Goal: Obtain resource: Download file/media

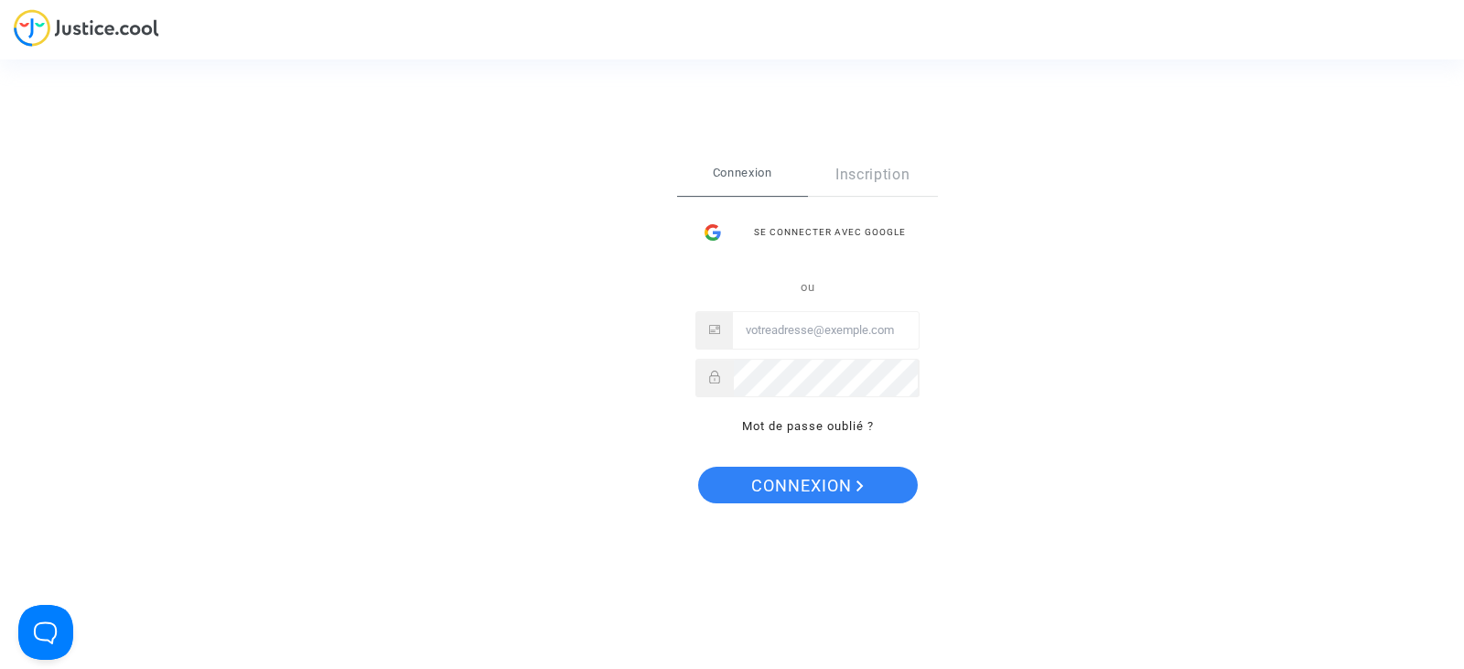
type input "[EMAIL_ADDRESS][DOMAIN_NAME]"
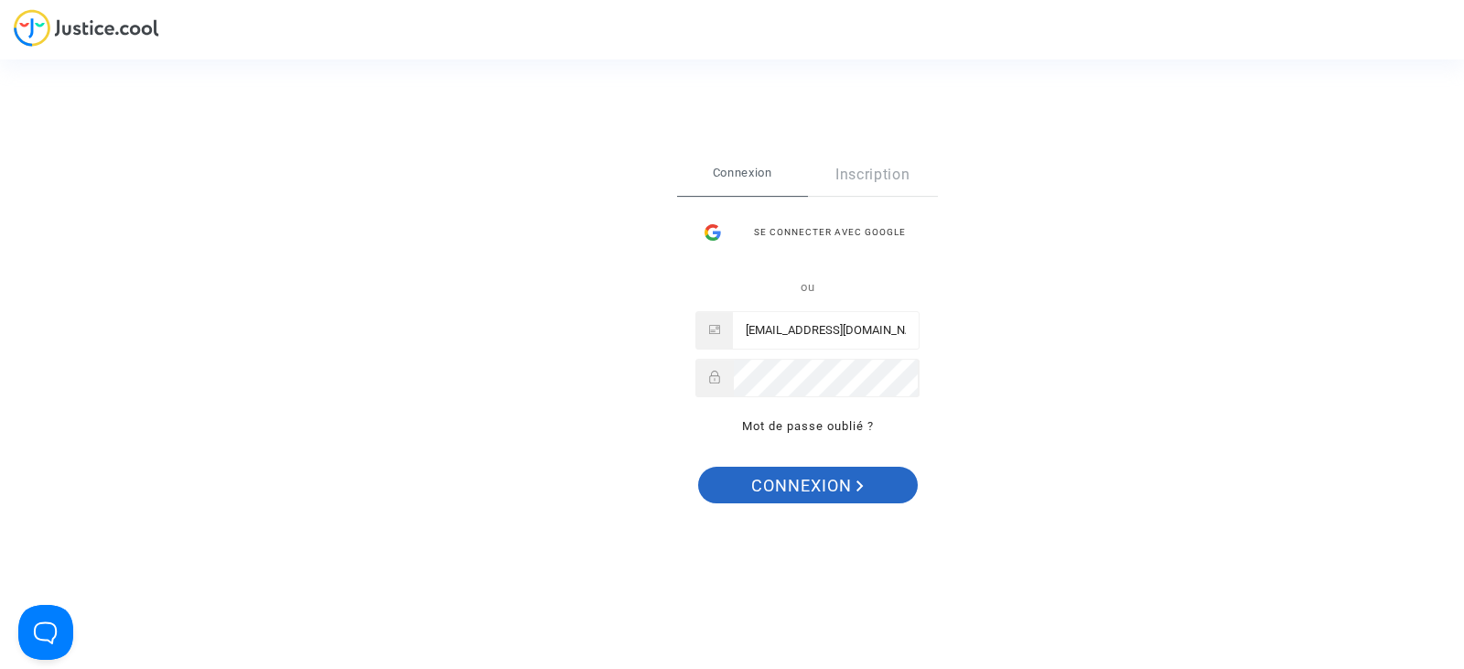
click at [840, 494] on span "Connexion" at bounding box center [807, 486] width 113 height 38
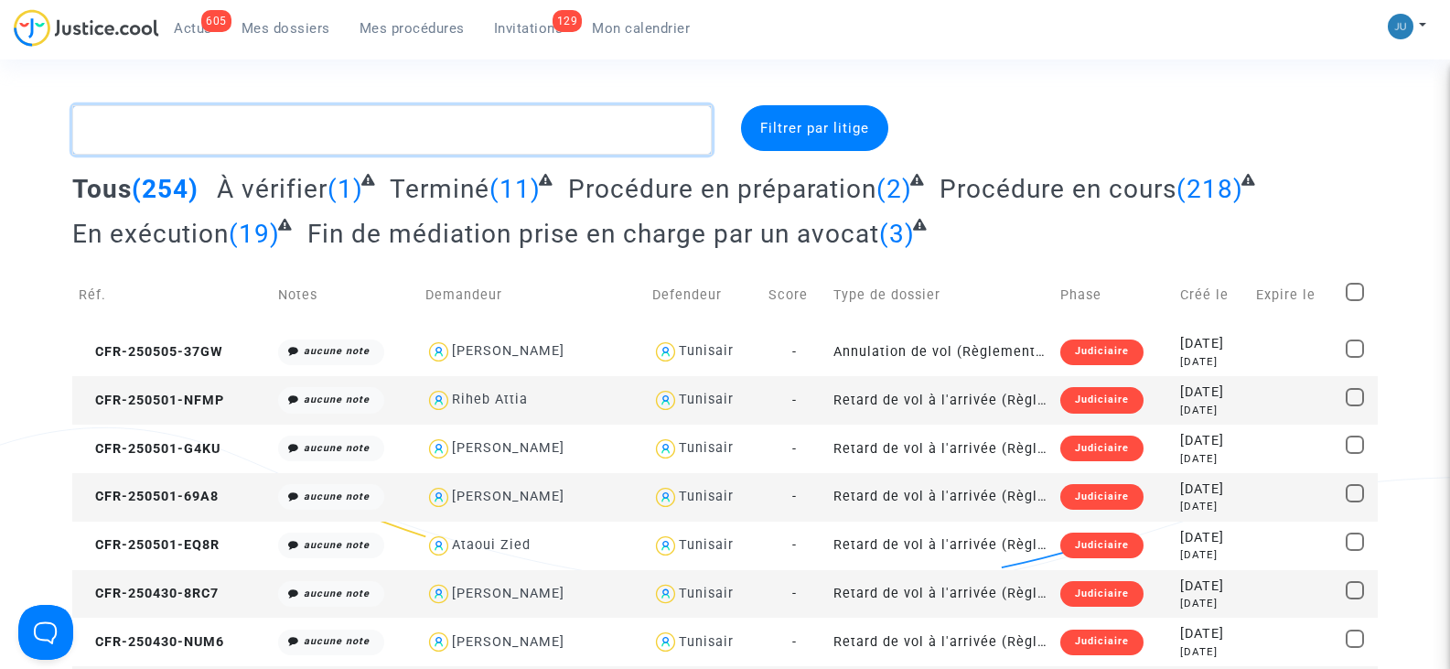
click at [180, 127] on textarea at bounding box center [391, 129] width 639 height 49
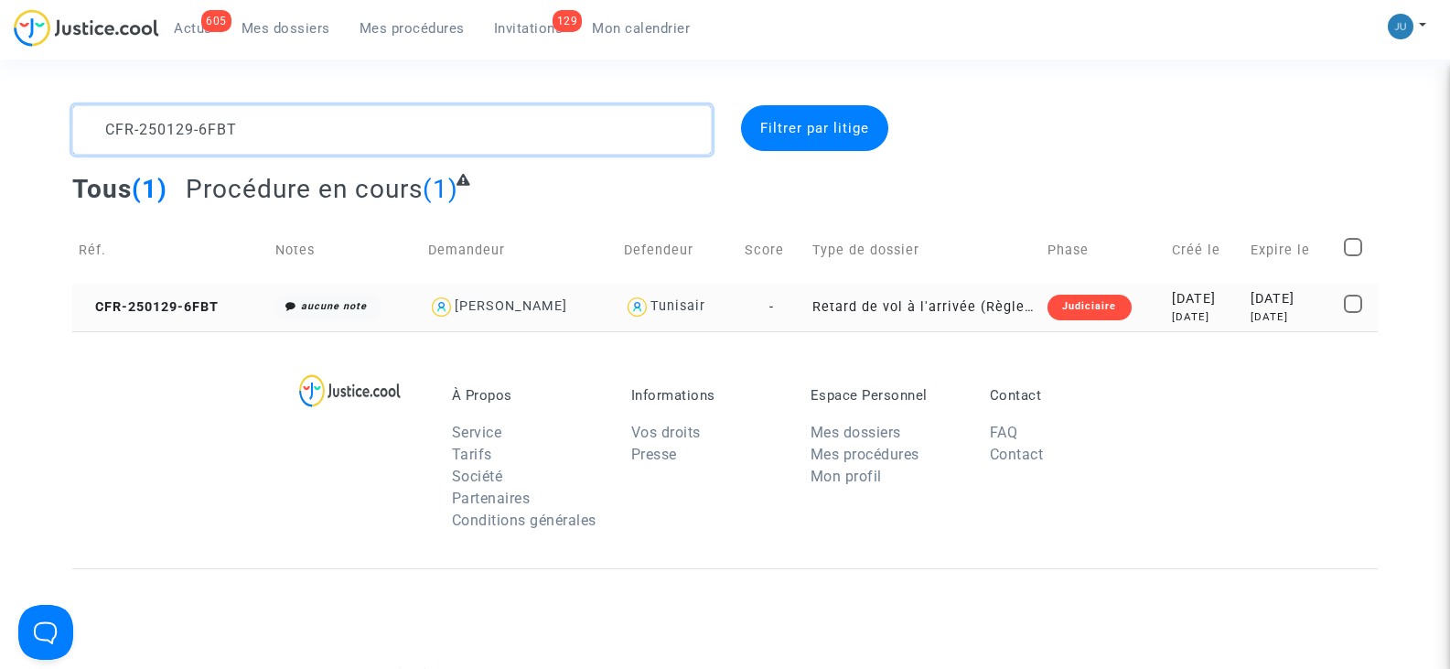
type textarea "CFR-250129-6FBT"
click at [869, 311] on td "Retard de vol à l'arrivée (Règlement CE n°261/2004)" at bounding box center [924, 307] width 236 height 48
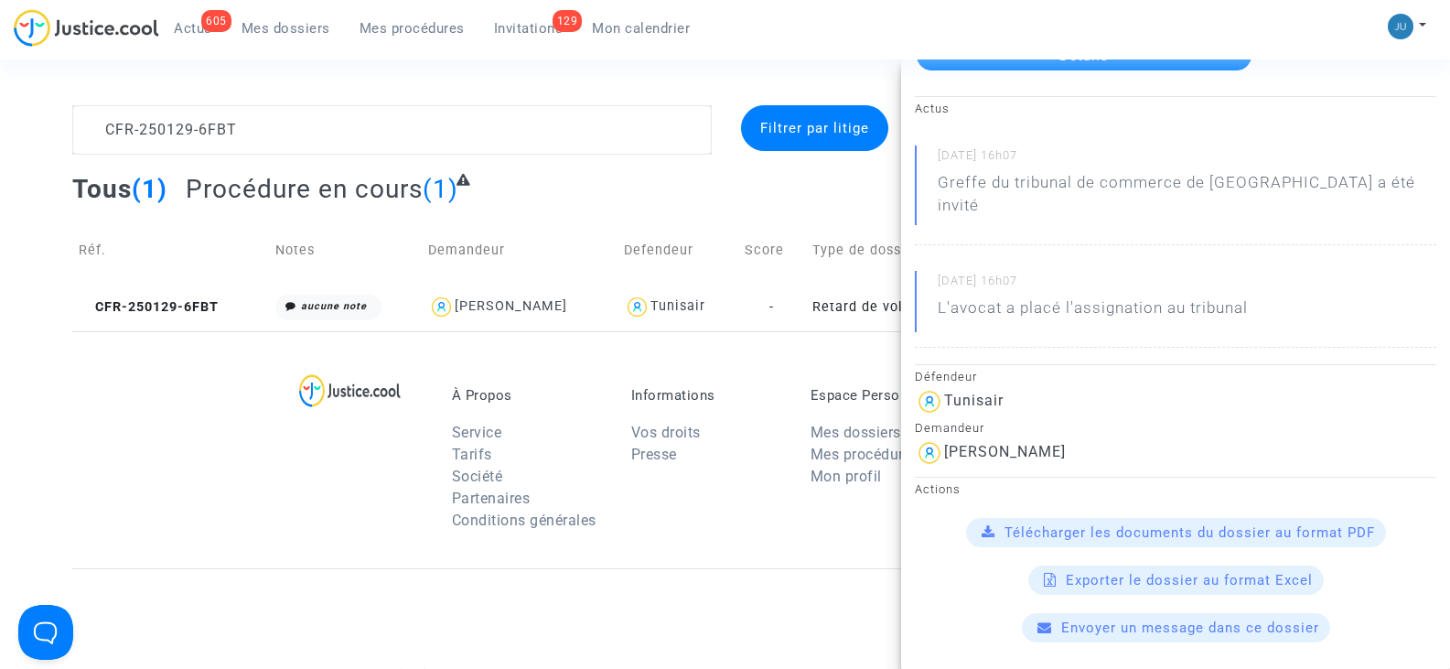
scroll to position [183, 0]
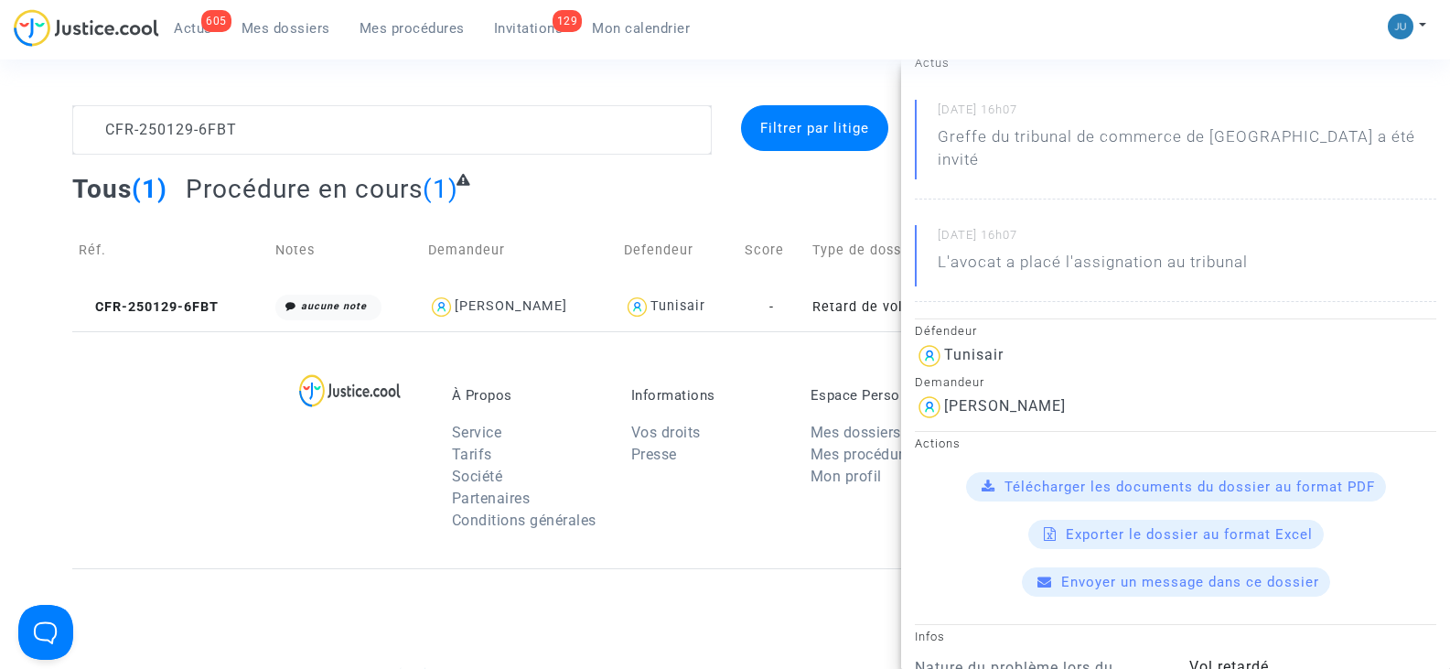
click at [1071, 478] on span "Télécharger les documents du dossier au format PDF" at bounding box center [1190, 486] width 371 height 16
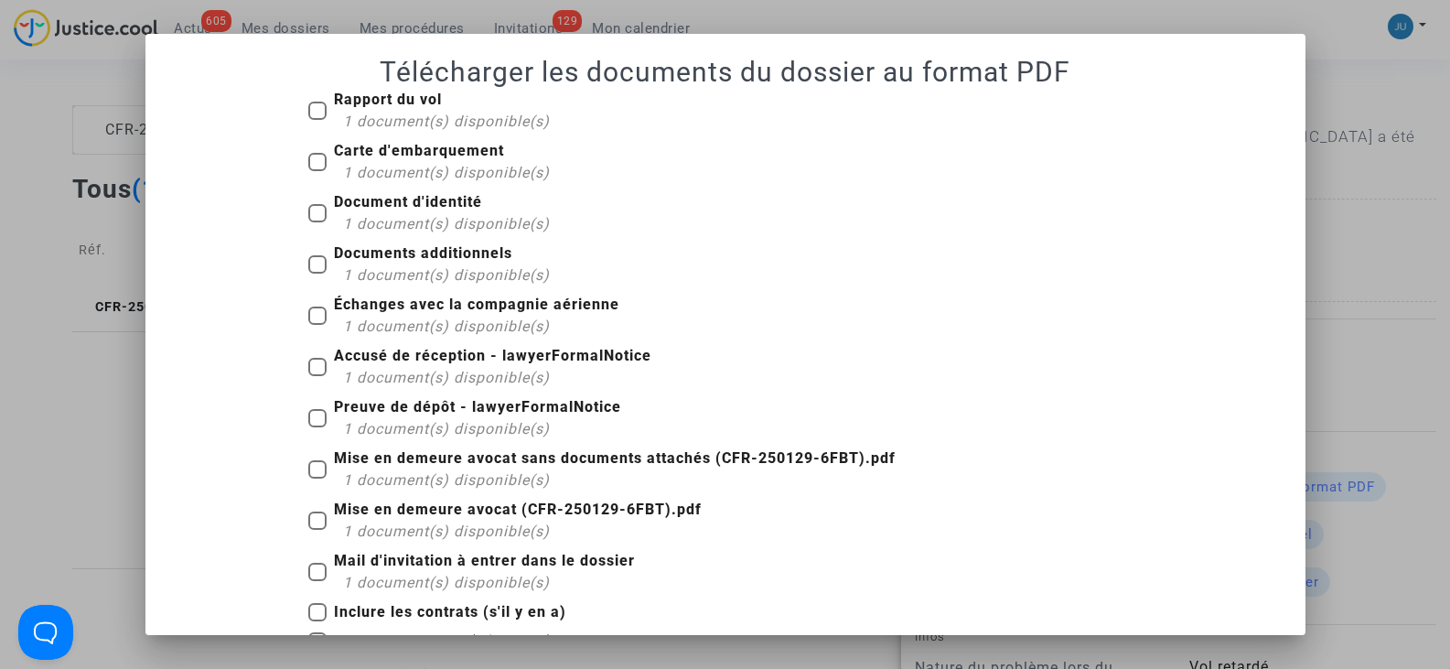
click at [308, 162] on span at bounding box center [317, 162] width 18 height 18
click at [317, 171] on input "Carte d'embarquement 1 document(s) disponible(s)" at bounding box center [317, 171] width 1 height 1
checkbox input "true"
click at [308, 209] on span at bounding box center [317, 213] width 18 height 18
click at [317, 222] on input "Document d'identité 1 document(s) disponible(s)" at bounding box center [317, 222] width 1 height 1
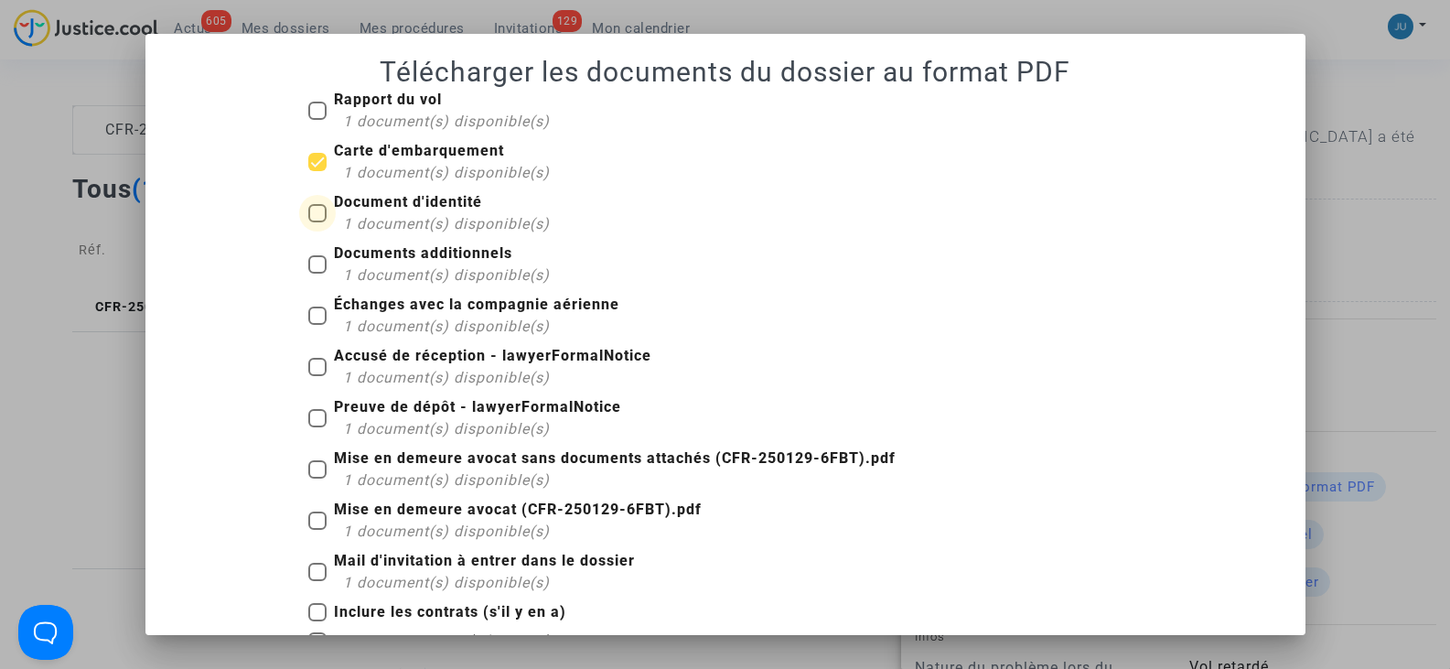
checkbox input "true"
click at [309, 258] on span at bounding box center [317, 264] width 18 height 18
click at [317, 274] on input "Documents additionnels 1 document(s) disponible(s)" at bounding box center [317, 274] width 1 height 1
checkbox input "true"
click at [310, 111] on span at bounding box center [317, 111] width 18 height 18
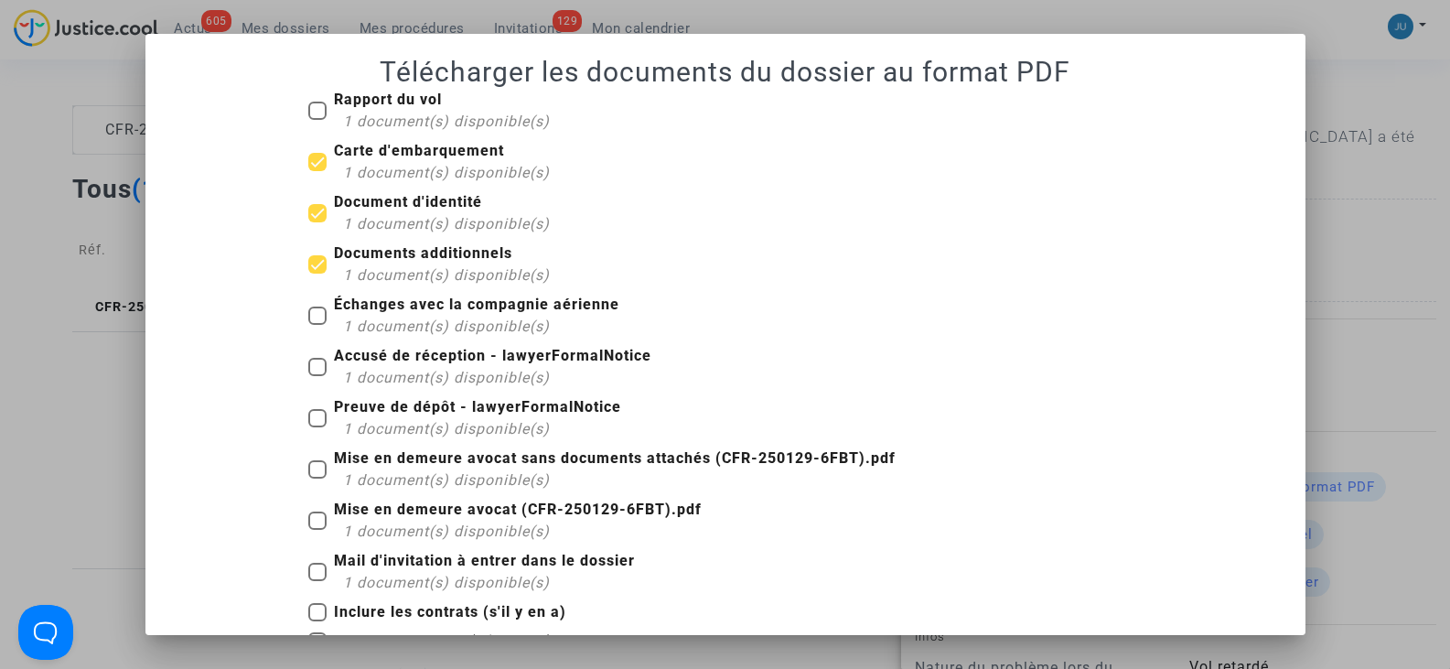
click at [317, 120] on input "Rapport du vol 1 document(s) disponible(s)" at bounding box center [317, 120] width 1 height 1
checkbox input "true"
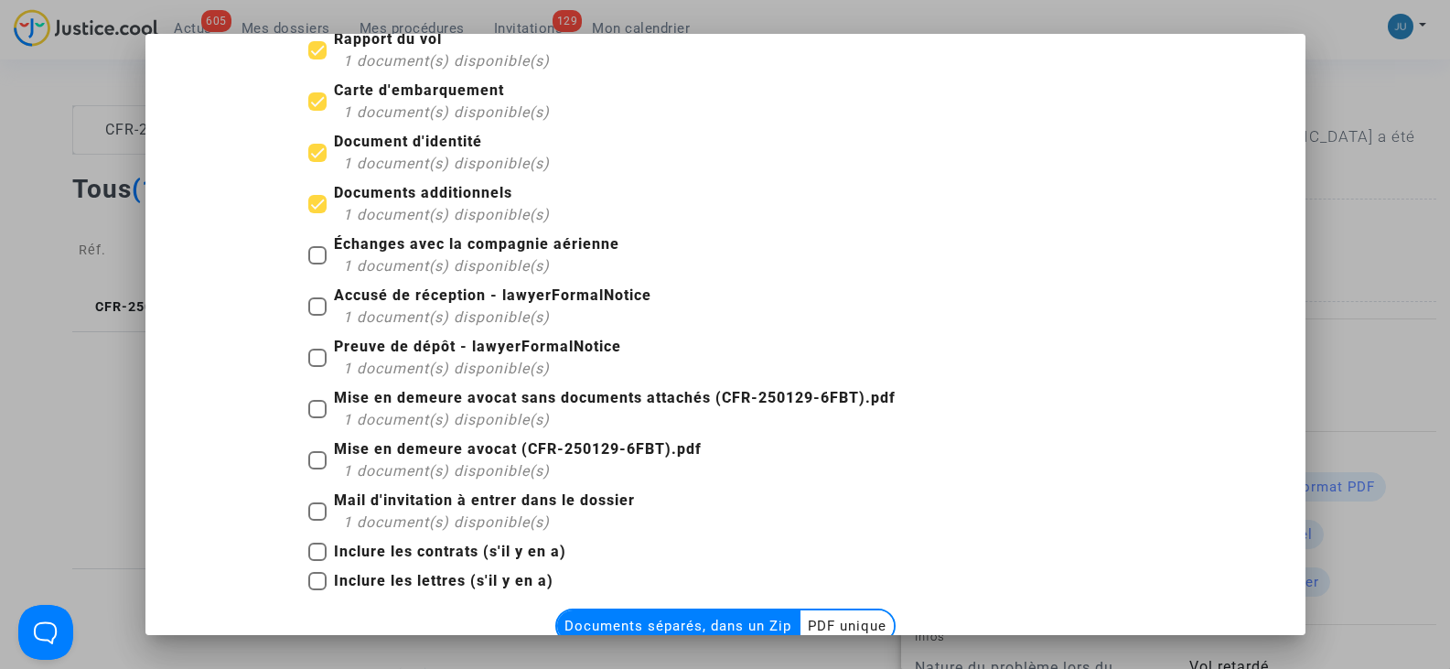
scroll to position [91, 0]
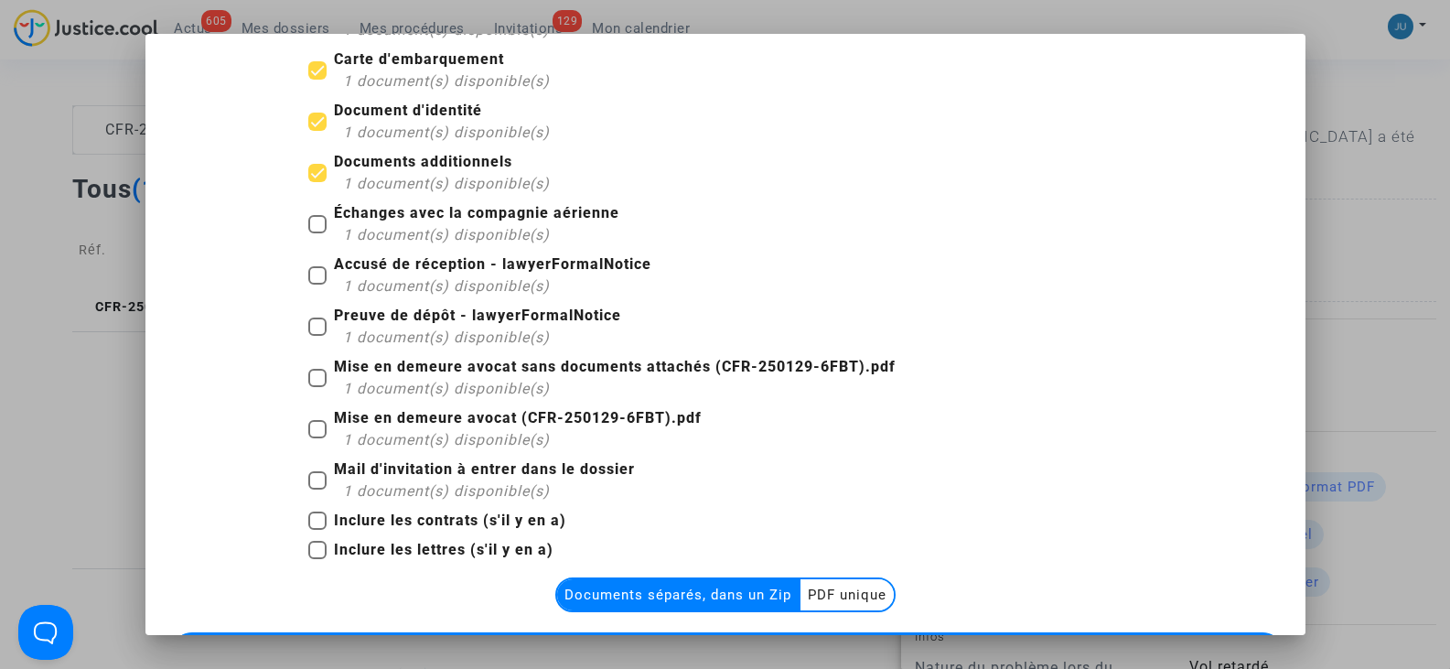
click at [318, 373] on span at bounding box center [317, 378] width 18 height 18
click at [317, 387] on input "Mise en demeure avocat sans documents attachés (CFR-250129-6FBT).pdf 1 document…" at bounding box center [317, 387] width 1 height 1
checkbox input "true"
click at [309, 315] on label "Preuve de dépôt - lawyerFormalNotice 1 document(s) disponible(s)" at bounding box center [464, 327] width 313 height 44
click at [317, 336] on input "Preuve de dépôt - lawyerFormalNotice 1 document(s) disponible(s)" at bounding box center [317, 336] width 1 height 1
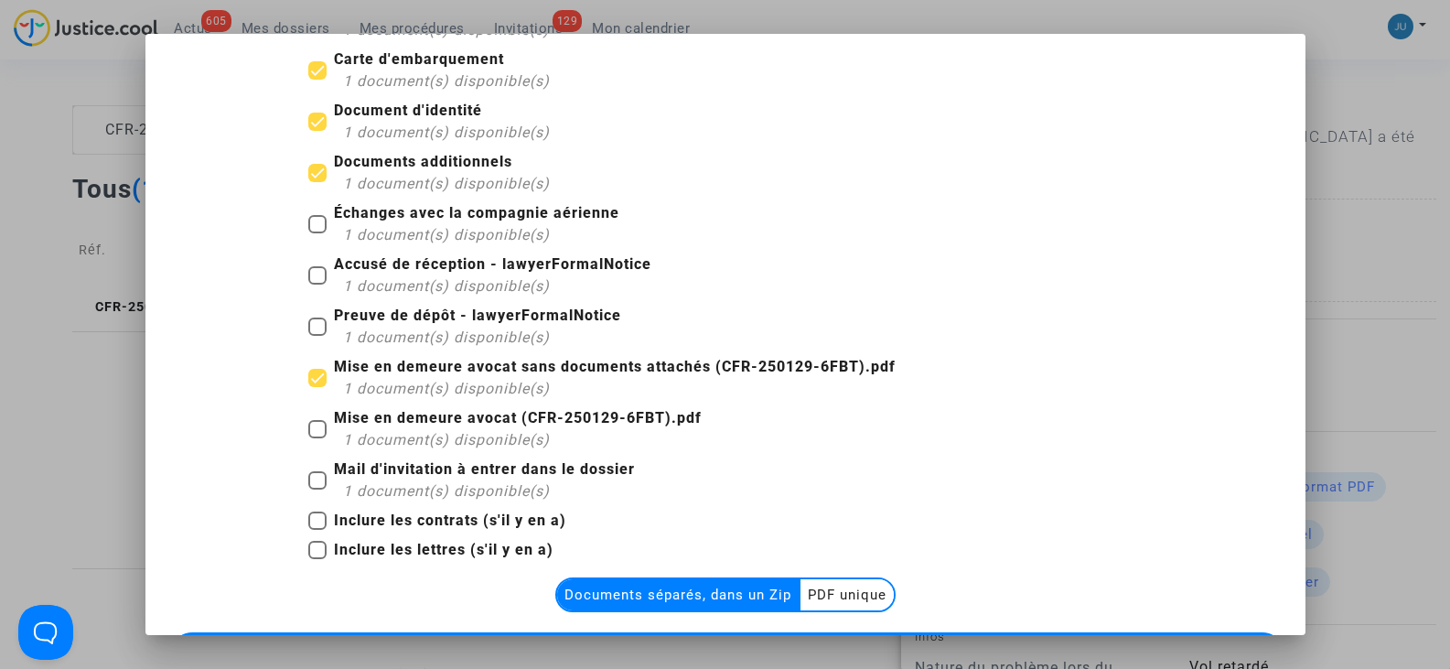
checkbox input "true"
click at [316, 269] on span at bounding box center [317, 275] width 18 height 18
click at [317, 285] on input "Accusé de réception - lawyerFormalNotice 1 document(s) disponible(s)" at bounding box center [317, 285] width 1 height 1
checkbox input "true"
click at [308, 215] on span at bounding box center [317, 224] width 18 height 18
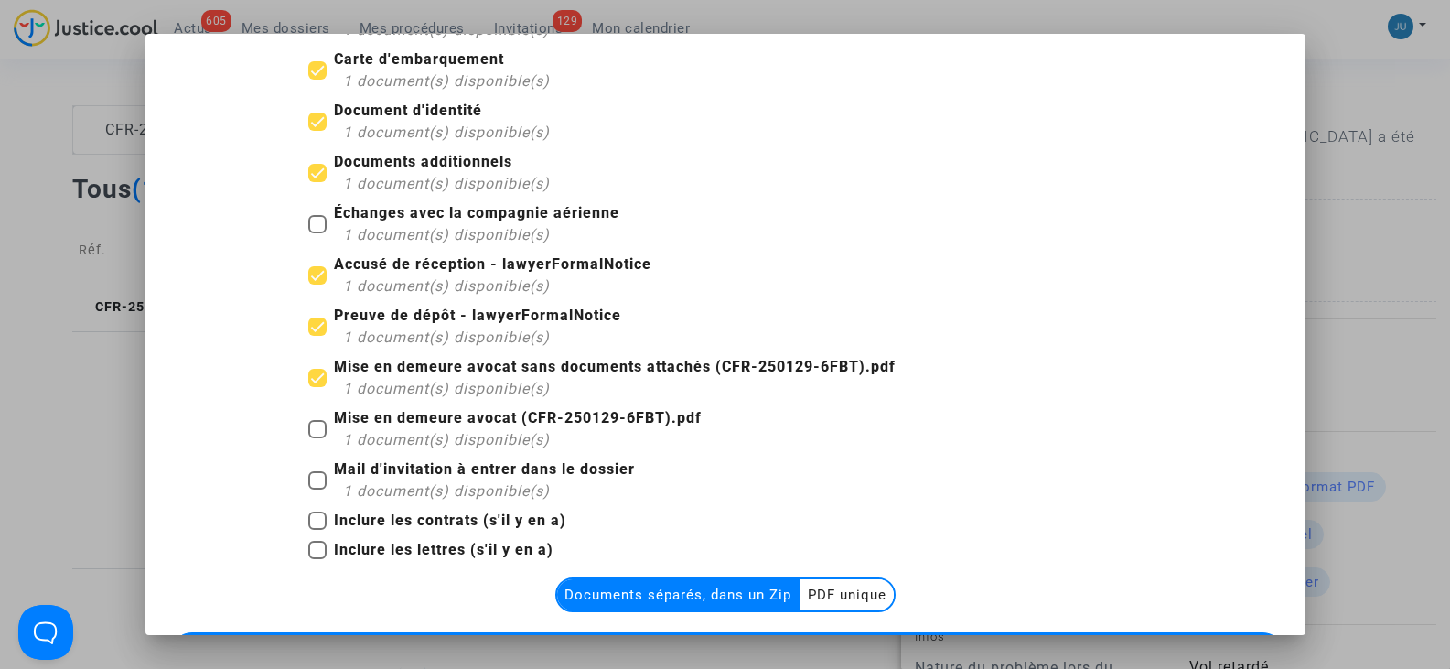
click at [317, 233] on input "Échanges avec la compagnie aérienne 1 document(s) disponible(s)" at bounding box center [317, 233] width 1 height 1
checkbox input "true"
click at [316, 425] on span at bounding box center [317, 429] width 18 height 18
click at [317, 438] on input "Mise en demeure avocat (CFR-250129-6FBT).pdf 1 document(s) disponible(s)" at bounding box center [317, 438] width 1 height 1
checkbox input "true"
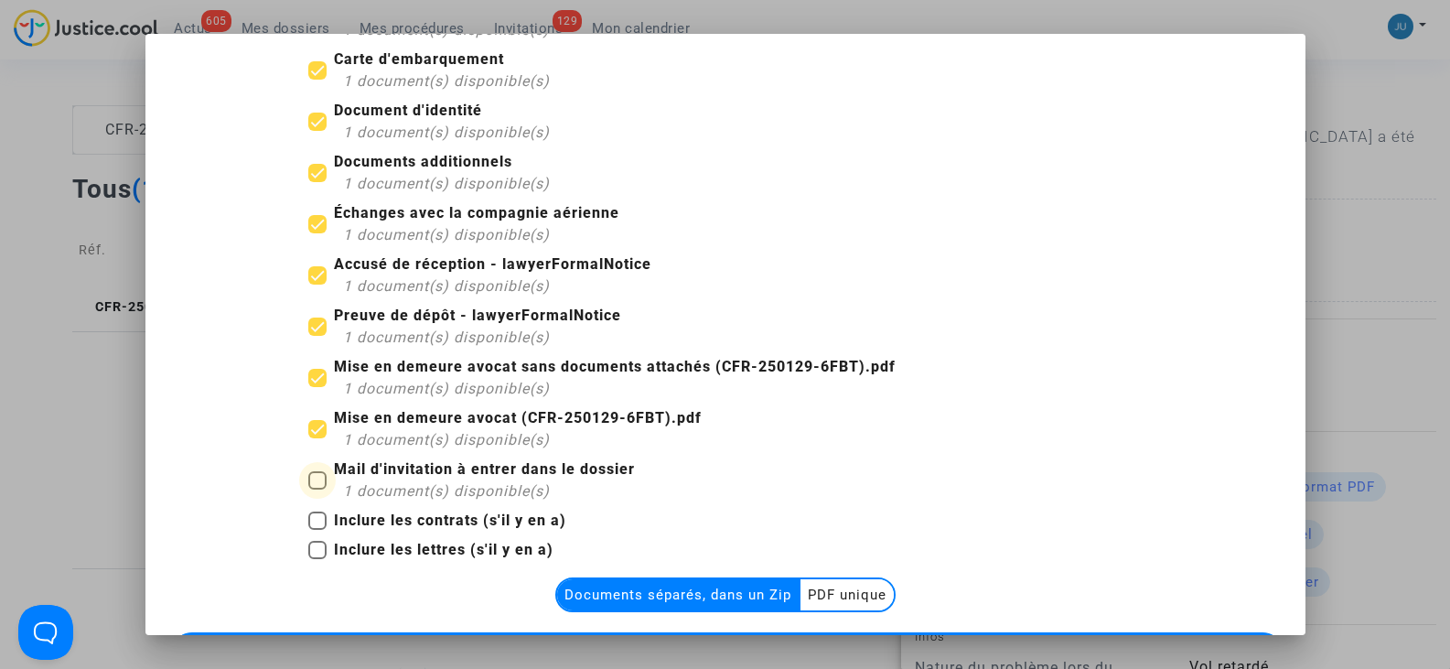
click at [309, 479] on span at bounding box center [317, 480] width 18 height 18
click at [317, 489] on input "Mail d'invitation à entrer dans le dossier 1 document(s) disponible(s)" at bounding box center [317, 489] width 1 height 1
click at [312, 475] on span at bounding box center [317, 480] width 18 height 18
click at [317, 489] on input "Mail d'invitation à entrer dans le dossier 1 document(s) disponible(s)" at bounding box center [317, 489] width 1 height 1
checkbox input "false"
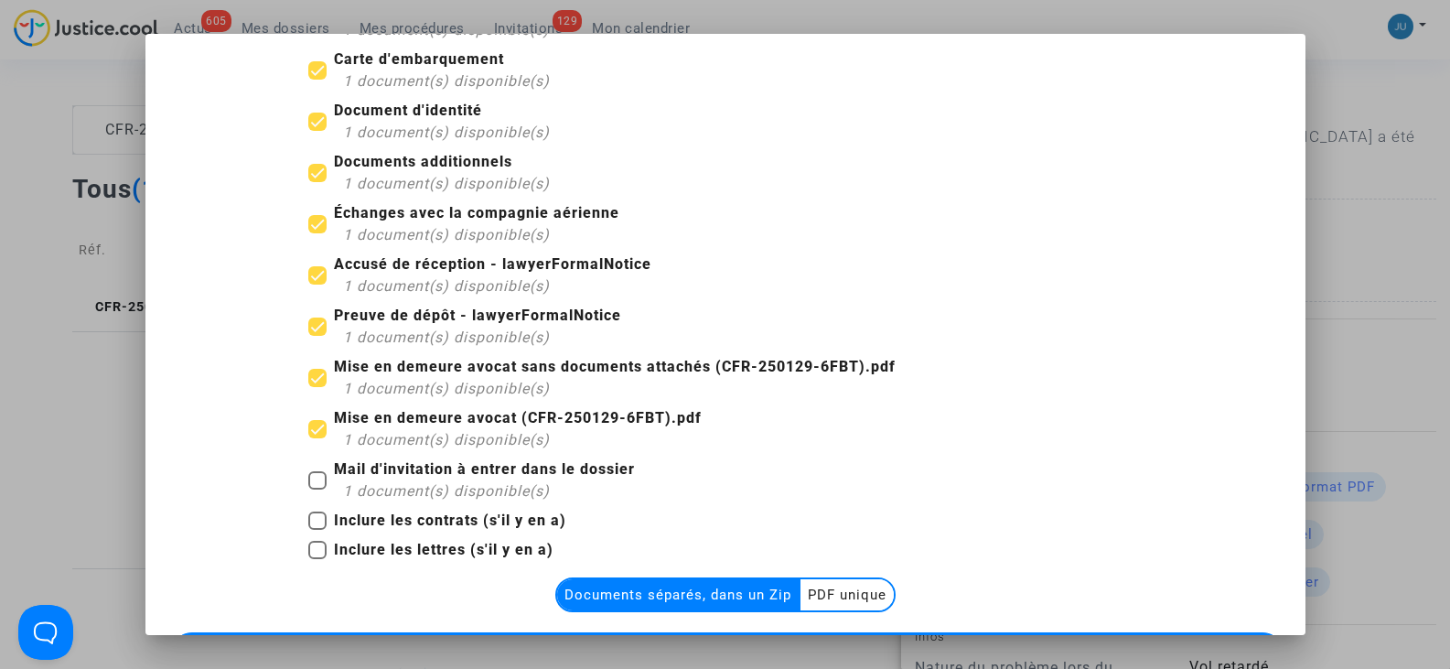
click at [734, 592] on multi-toggle-item "Documents séparés, dans un Zip" at bounding box center [678, 594] width 243 height 31
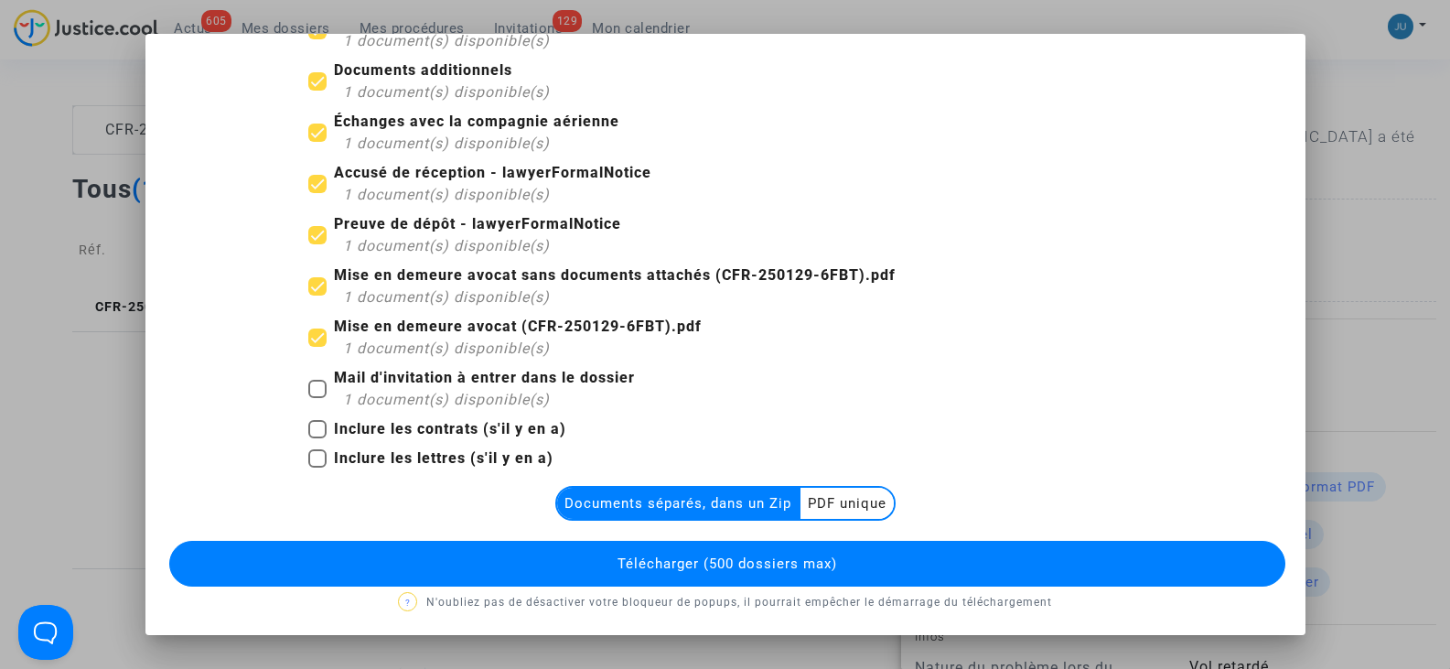
scroll to position [186, 0]
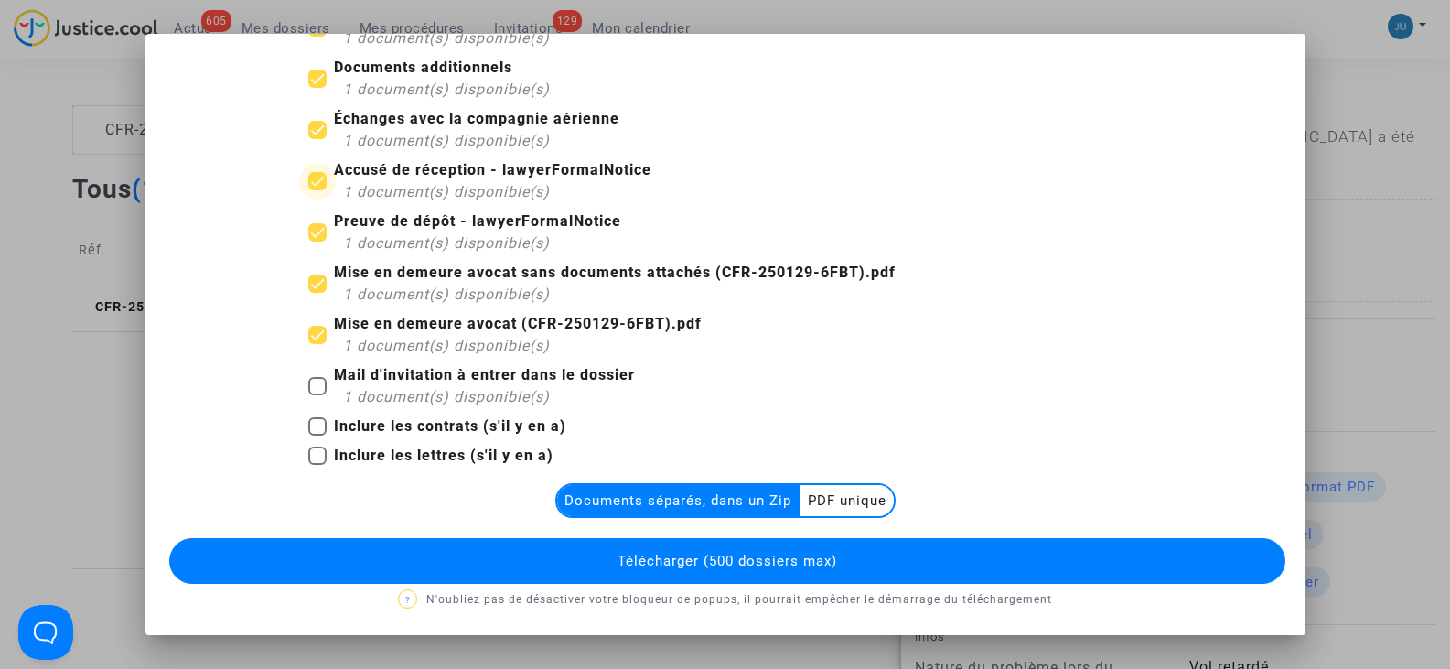
click at [310, 173] on span at bounding box center [317, 181] width 18 height 18
click at [317, 190] on input "Accusé de réception - lawyerFormalNotice 1 document(s) disponible(s)" at bounding box center [317, 190] width 1 height 1
checkbox input "false"
click at [308, 226] on span at bounding box center [317, 232] width 18 height 18
click at [317, 242] on input "Preuve de dépôt - lawyerFormalNotice 1 document(s) disponible(s)" at bounding box center [317, 242] width 1 height 1
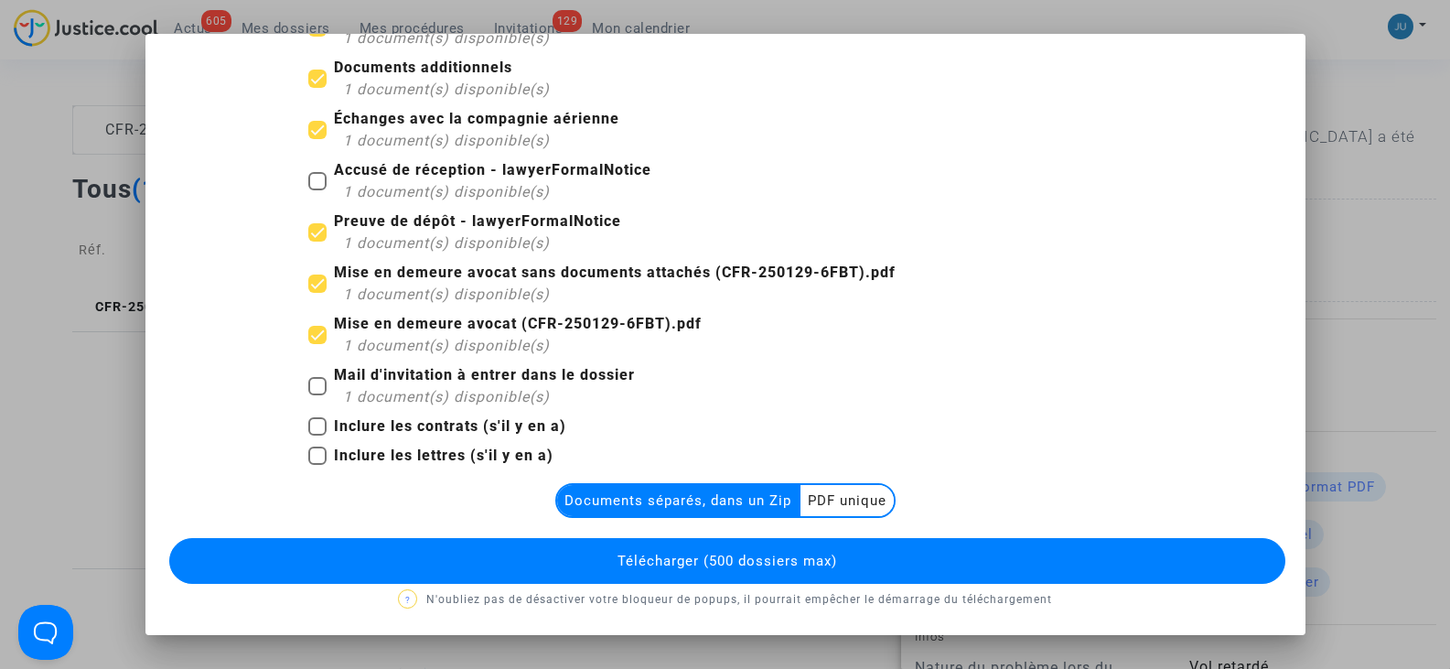
checkbox input "false"
click at [311, 277] on span at bounding box center [317, 283] width 18 height 18
click at [317, 293] on input "Mise en demeure avocat sans documents attachés (CFR-250129-6FBT).pdf 1 document…" at bounding box center [317, 293] width 1 height 1
checkbox input "false"
click at [315, 327] on span at bounding box center [317, 335] width 18 height 18
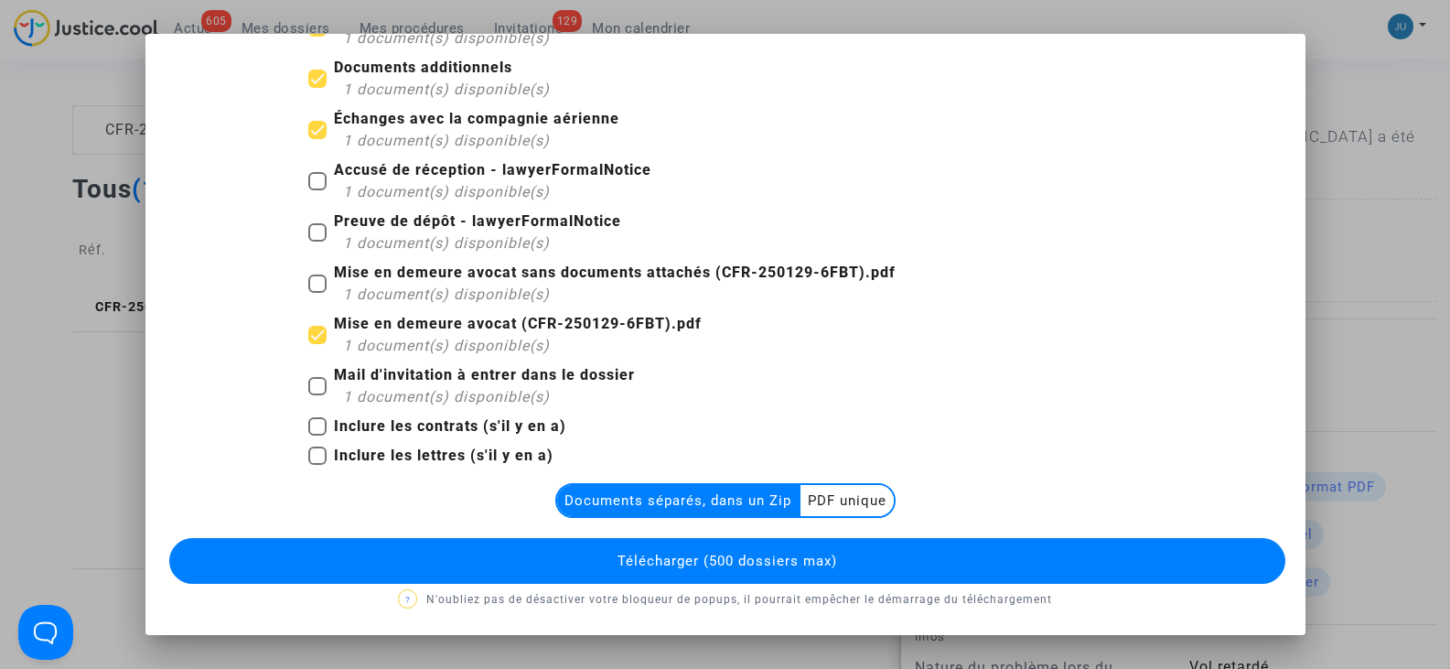
click at [317, 344] on input "Mise en demeure avocat (CFR-250129-6FBT).pdf 1 document(s) disponible(s)" at bounding box center [317, 344] width 1 height 1
checkbox input "false"
click at [649, 558] on span "Télécharger (500 dossiers max)" at bounding box center [728, 561] width 220 height 16
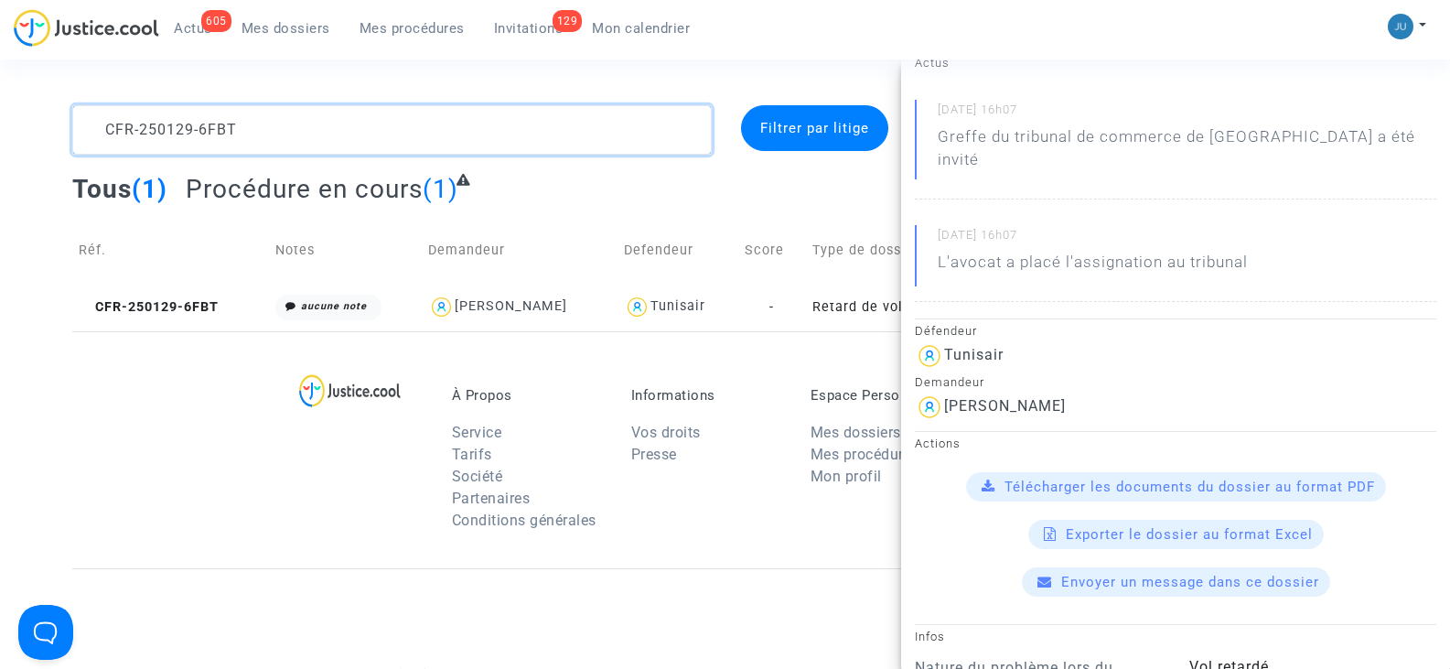
drag, startPoint x: 285, startPoint y: 135, endPoint x: 44, endPoint y: 136, distance: 240.6
click at [44, 136] on div "CFR-250129-6FBT Filtrer par litige Tous (1) Procédure en cours (1) Réf. Notes D…" at bounding box center [725, 218] width 1450 height 226
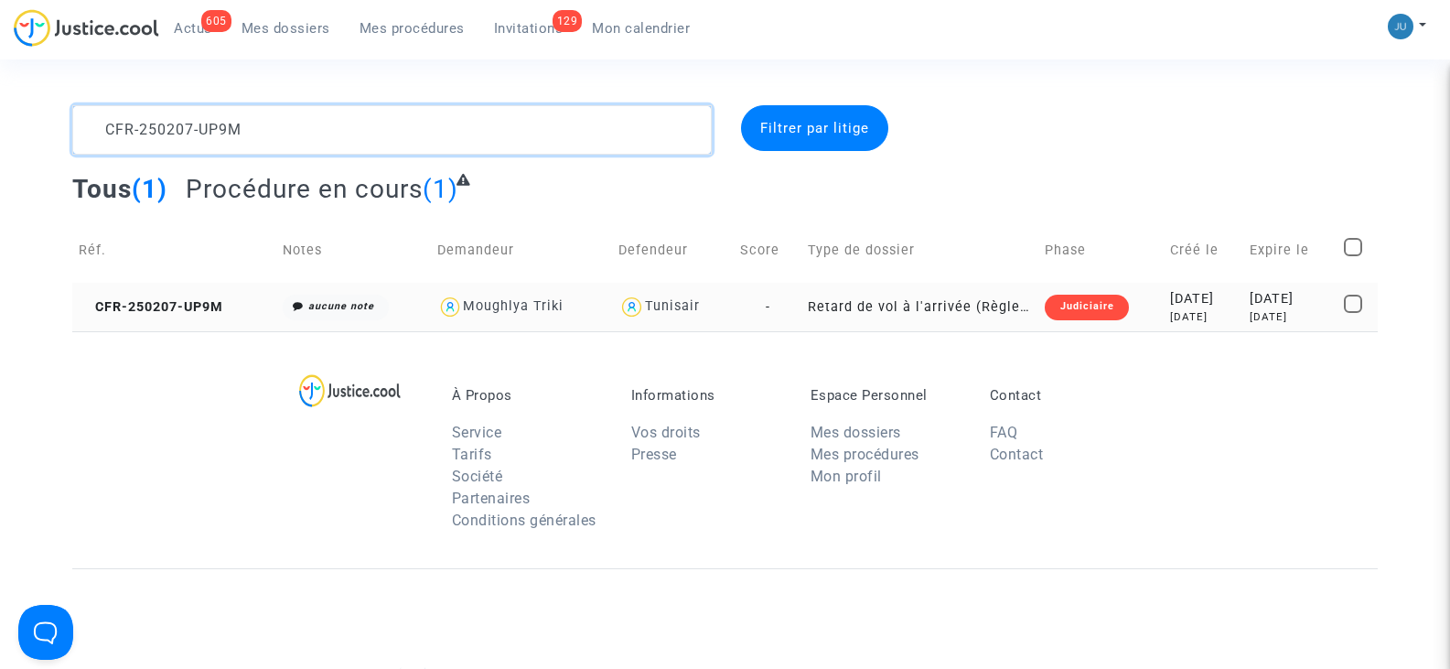
type textarea "CFR-250207-UP9M"
click at [840, 299] on td "Retard de vol à l'arrivée (Règlement CE n°261/2004)" at bounding box center [919, 307] width 237 height 48
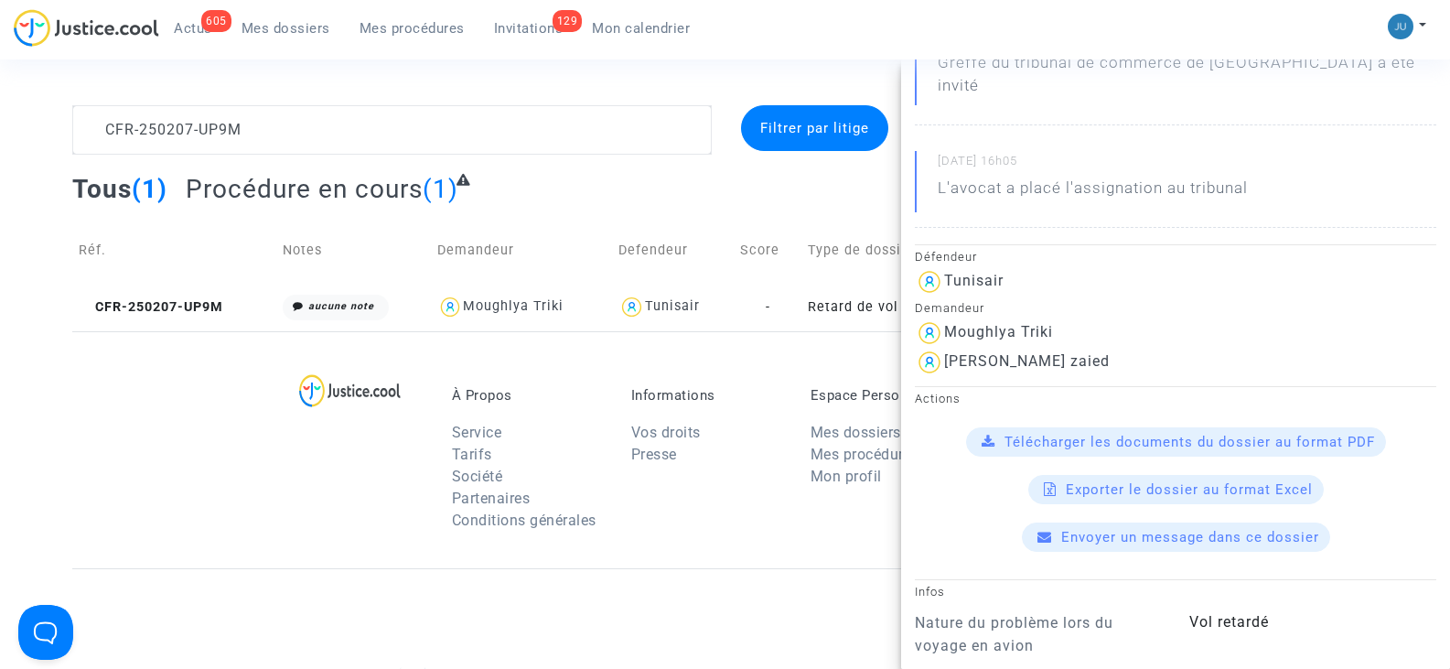
scroll to position [274, 0]
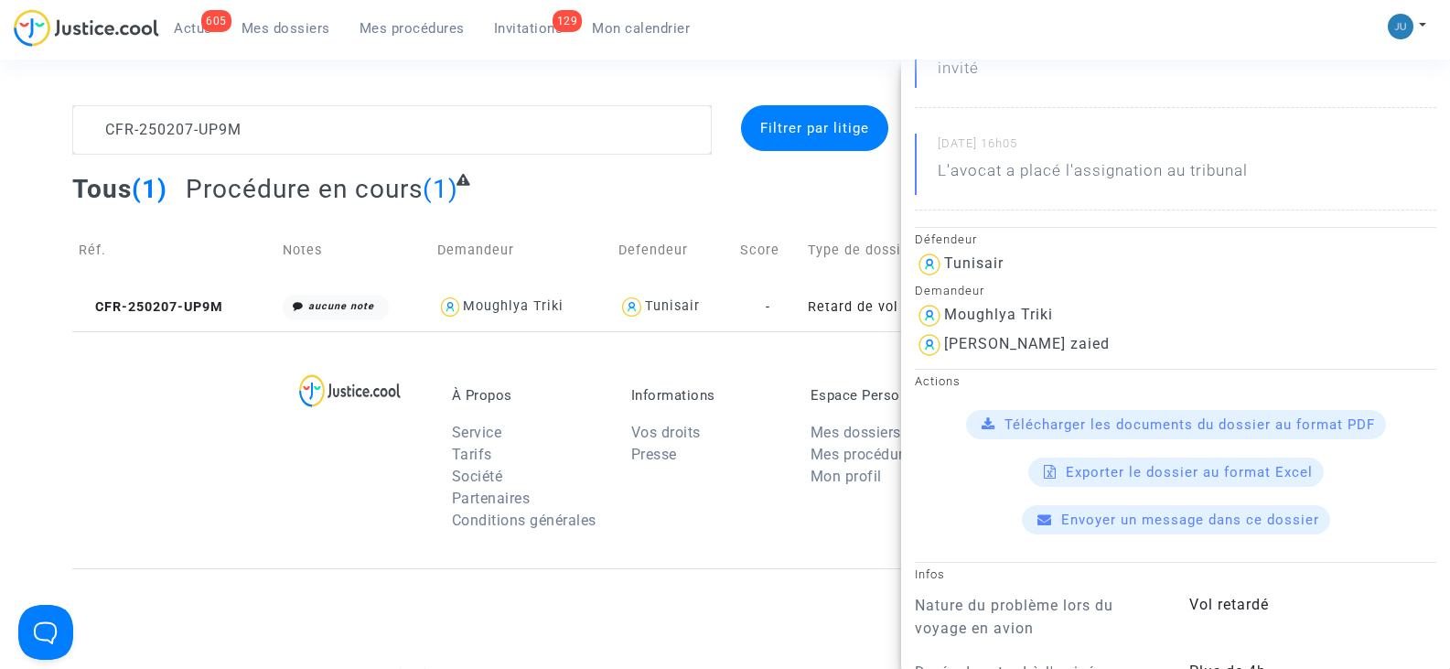
click at [1028, 416] on span "Télécharger les documents du dossier au format PDF" at bounding box center [1190, 424] width 371 height 16
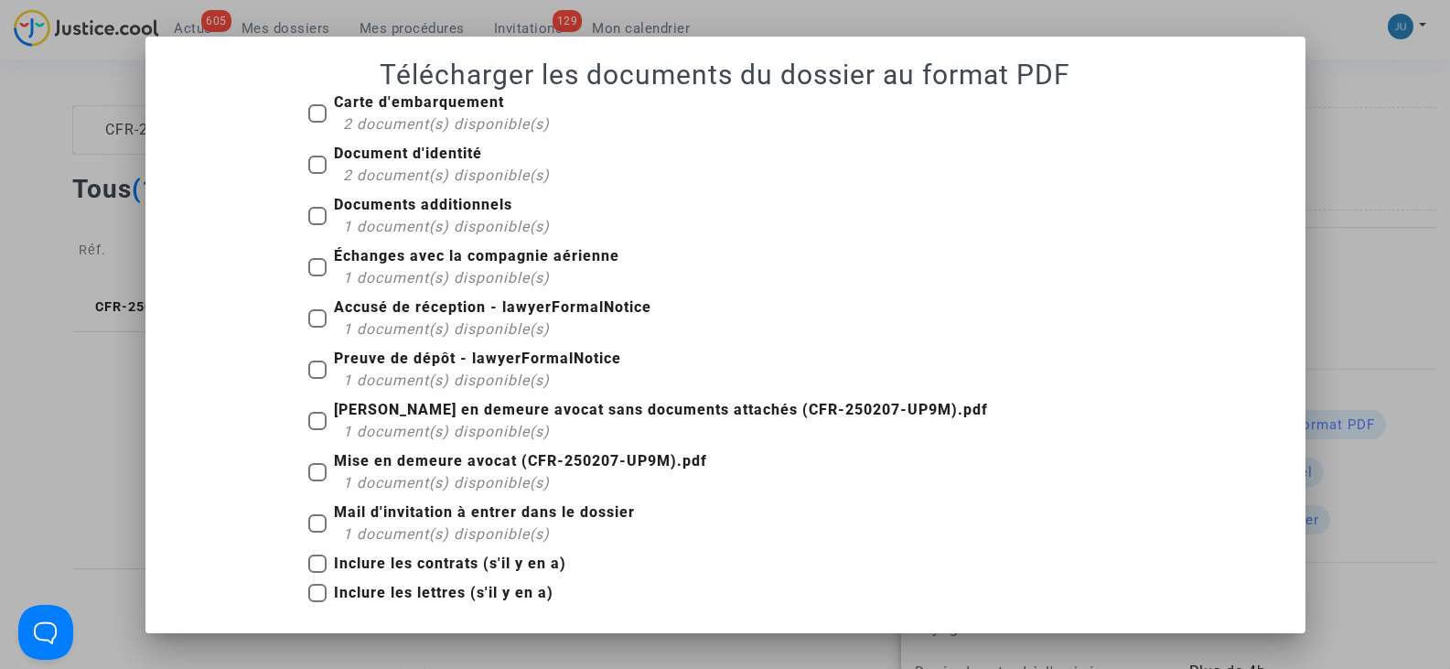
click at [315, 108] on span at bounding box center [317, 113] width 18 height 18
click at [317, 123] on input "Carte d'embarquement 2 document(s) disponible(s)" at bounding box center [317, 123] width 1 height 1
checkbox input "true"
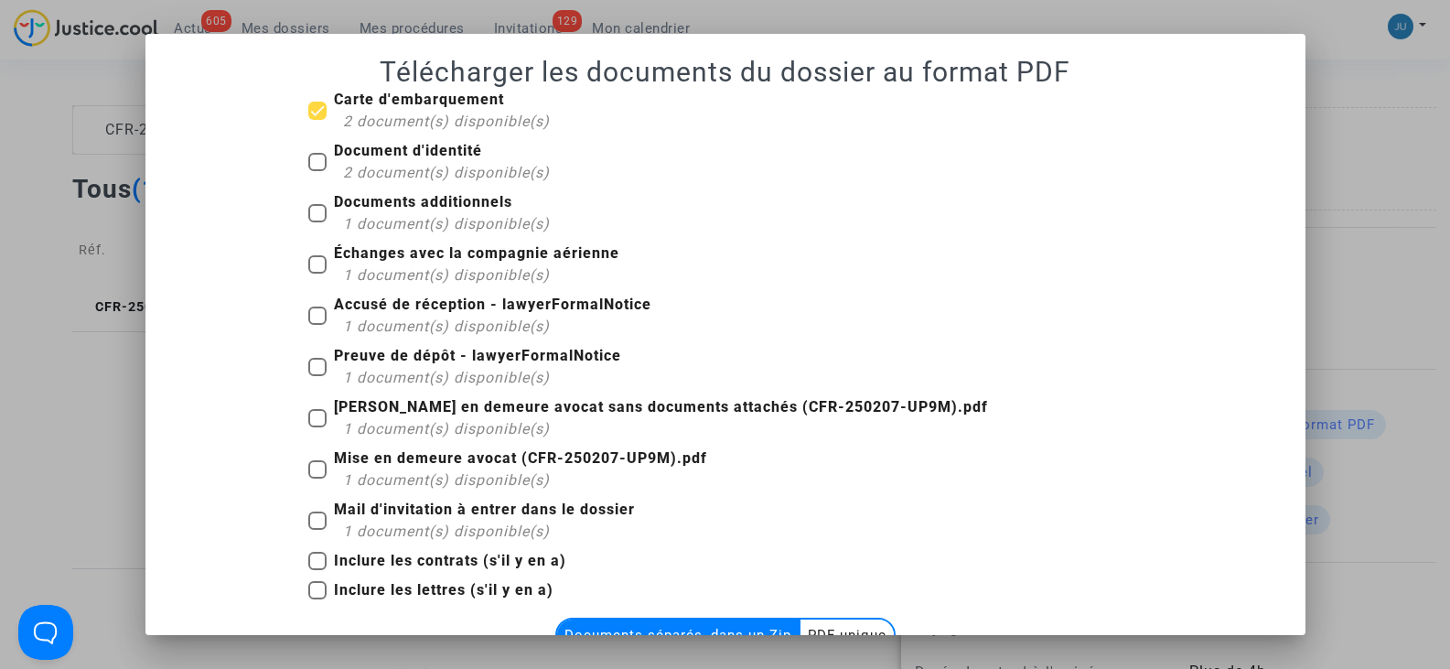
click at [314, 157] on span at bounding box center [317, 162] width 18 height 18
click at [317, 171] on input "Document d'identité 2 document(s) disponible(s)" at bounding box center [317, 171] width 1 height 1
checkbox input "true"
click at [314, 204] on span at bounding box center [317, 213] width 18 height 18
click at [317, 222] on input "Documents additionnels 1 document(s) disponible(s)" at bounding box center [317, 222] width 1 height 1
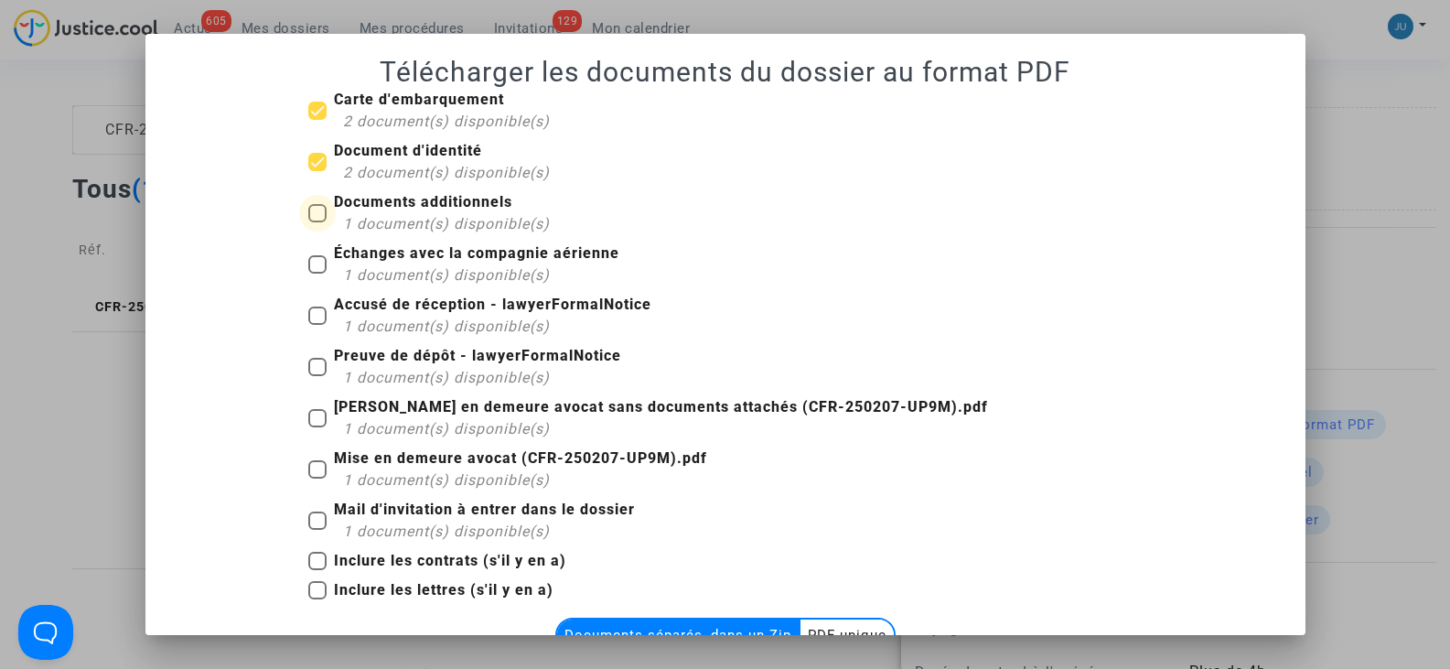
checkbox input "true"
click at [311, 259] on span at bounding box center [317, 264] width 18 height 18
click at [317, 274] on input "Échanges avec la compagnie aérienne 1 document(s) disponible(s)" at bounding box center [317, 274] width 1 height 1
checkbox input "true"
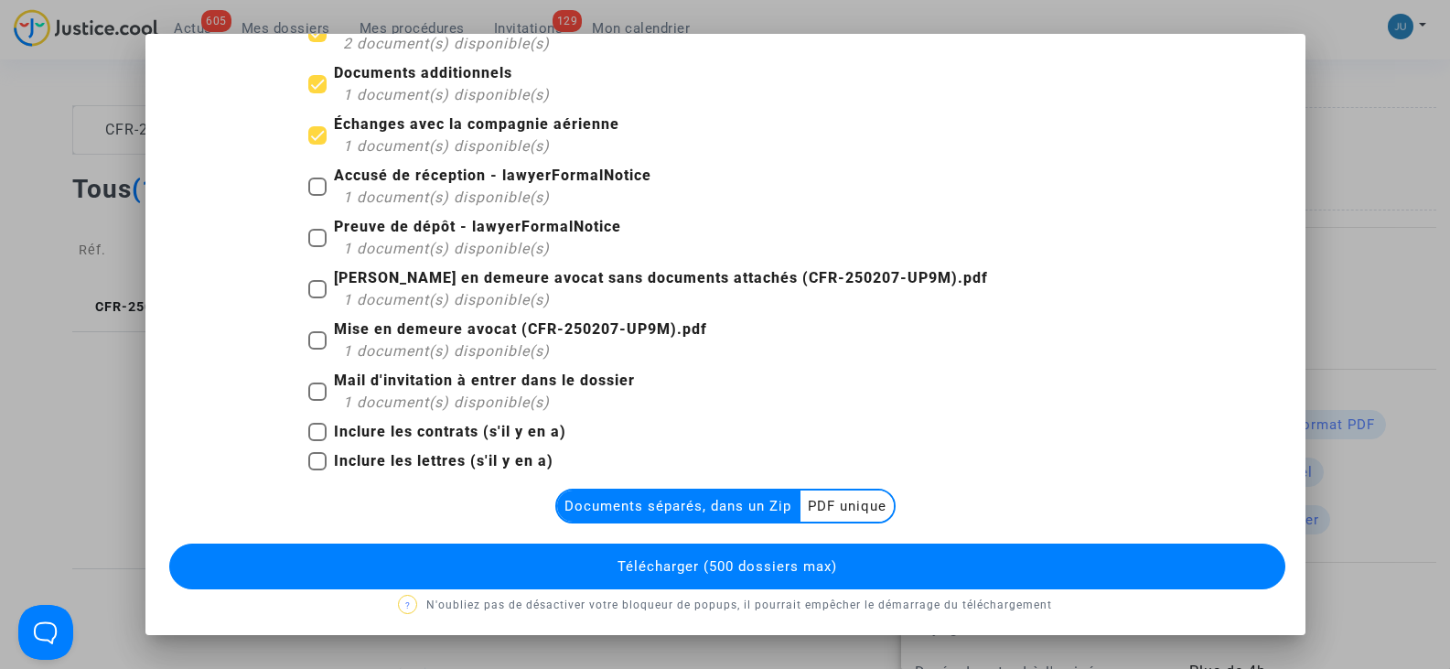
scroll to position [134, 0]
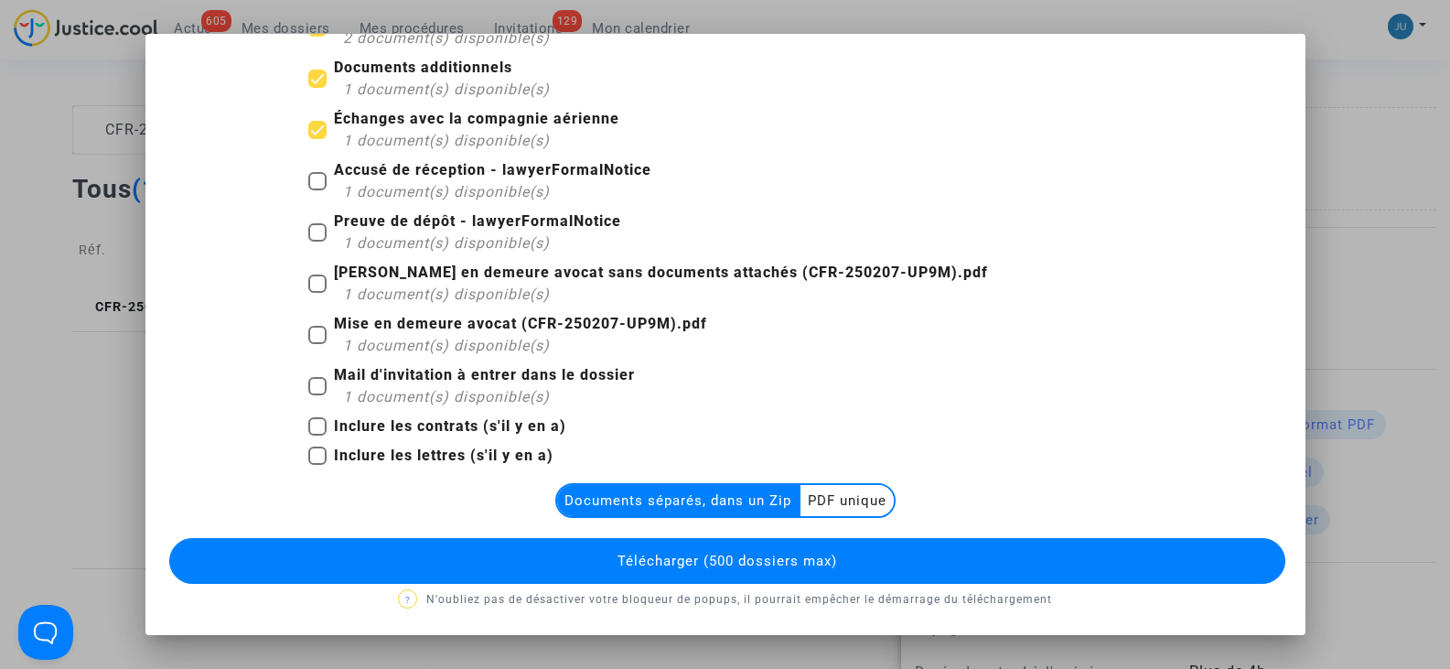
click at [694, 564] on span "Télécharger (500 dossiers max)" at bounding box center [728, 561] width 220 height 16
